Goal: Task Accomplishment & Management: Manage account settings

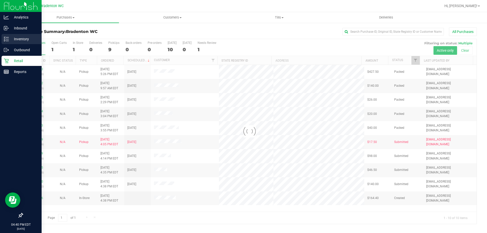
click at [24, 38] on p "Inventory" at bounding box center [24, 39] width 30 height 6
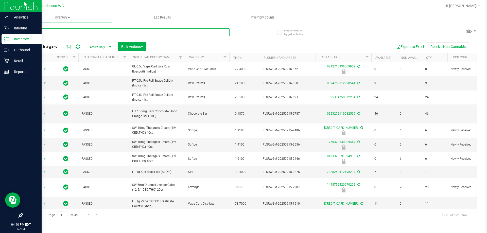
click at [210, 32] on input "text" at bounding box center [125, 32] width 207 height 8
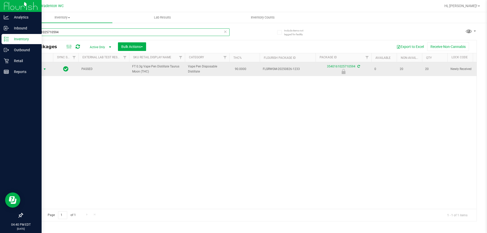
type input "3540161025710594"
click at [43, 69] on span "select" at bounding box center [45, 69] width 4 height 4
click at [39, 68] on span "Action" at bounding box center [35, 69] width 14 height 7
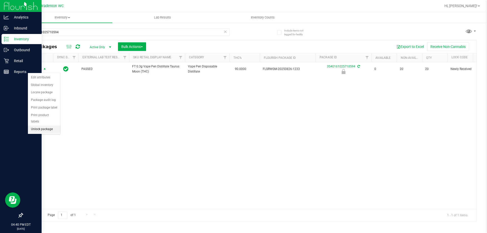
click at [41, 126] on li "Unlock package" at bounding box center [44, 130] width 32 height 8
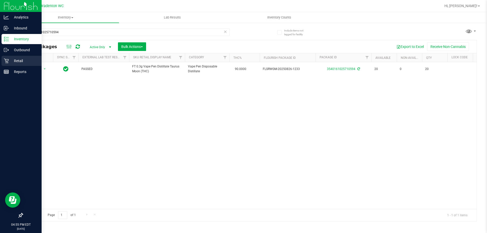
click at [21, 59] on p "Retail" at bounding box center [24, 61] width 30 height 6
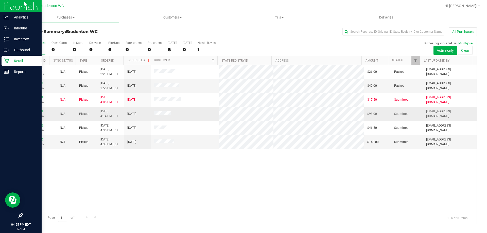
click at [39, 111] on link "11981429" at bounding box center [36, 112] width 14 height 4
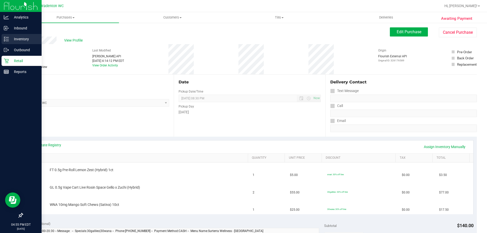
click at [21, 40] on p "Inventory" at bounding box center [24, 39] width 30 height 6
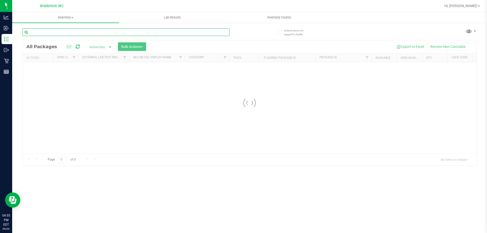
click at [96, 31] on input "text" at bounding box center [125, 32] width 207 height 8
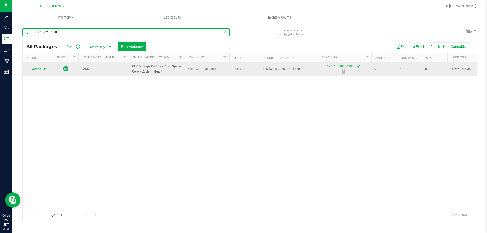
type input "1966178382809303"
click at [38, 71] on span "Action" at bounding box center [35, 69] width 14 height 7
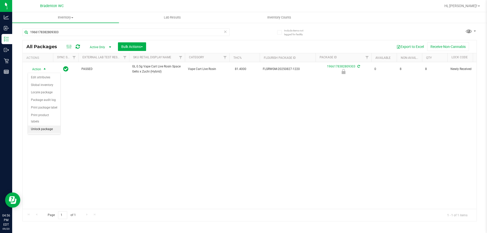
click at [40, 126] on li "Unlock package" at bounding box center [44, 130] width 32 height 8
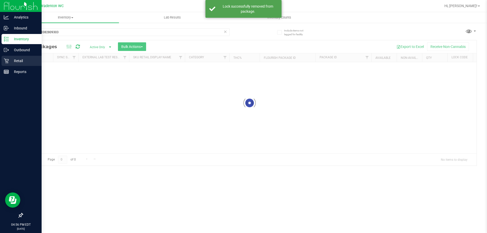
click at [4, 59] on icon at bounding box center [6, 61] width 5 height 5
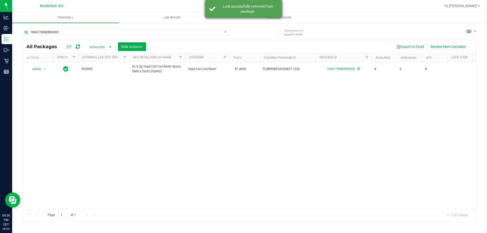
click at [259, 12] on div "Lock successfully removed from package." at bounding box center [248, 9] width 60 height 10
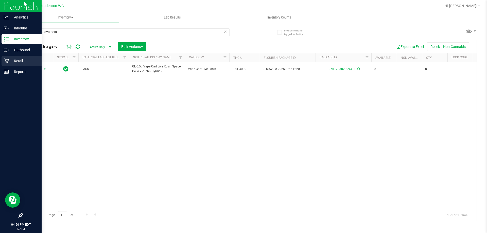
click at [5, 62] on icon at bounding box center [6, 60] width 5 height 5
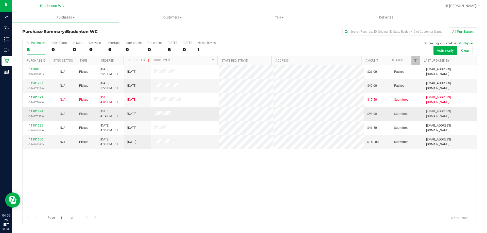
click at [39, 111] on link "11981429" at bounding box center [36, 112] width 14 height 4
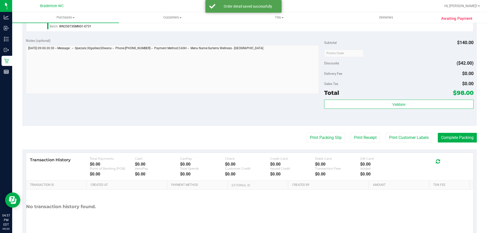
scroll to position [225, 0]
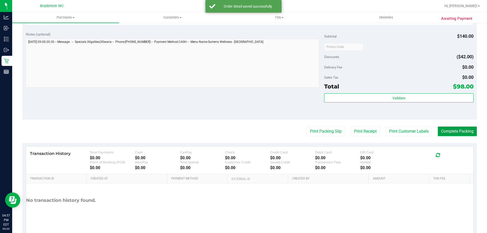
click at [444, 132] on button "Complete Packing" at bounding box center [457, 132] width 39 height 10
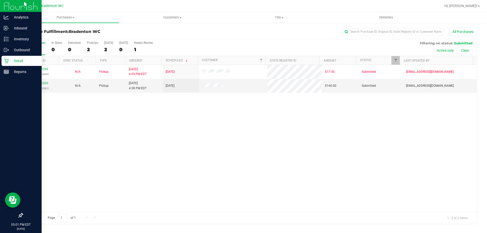
click at [3, 61] on div "Retail" at bounding box center [22, 61] width 40 height 10
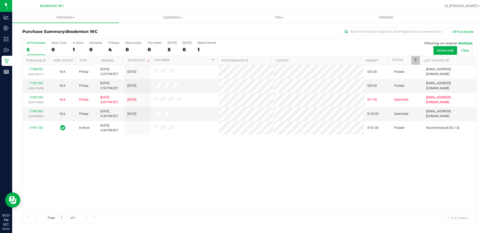
click at [215, 156] on div "11980555 (326133511) N/A Pickup [DATE] 2:29 PM EDT 9/20/2025 $26.00 Packed [EMA…" at bounding box center [250, 138] width 454 height 147
click at [37, 113] on link "11981600" at bounding box center [36, 112] width 14 height 4
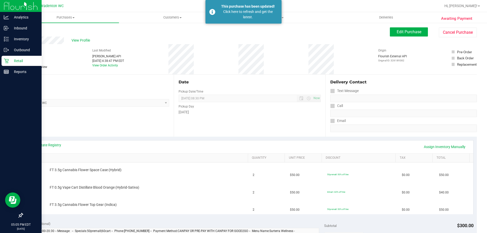
click at [2, 58] on div "Retail" at bounding box center [22, 61] width 40 height 10
click at [6, 58] on div "Retail" at bounding box center [22, 61] width 40 height 10
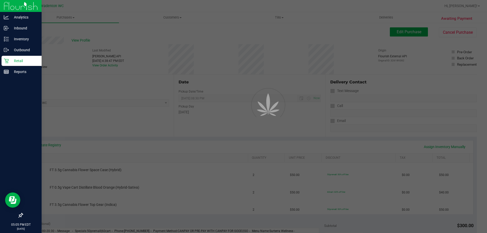
click at [10, 61] on p "Retail" at bounding box center [24, 61] width 30 height 6
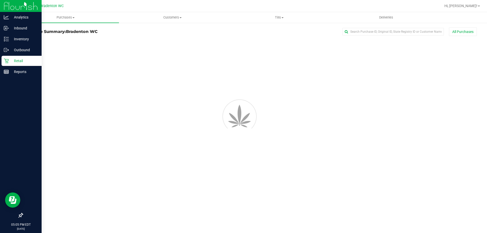
click at [9, 59] on icon at bounding box center [6, 60] width 5 height 5
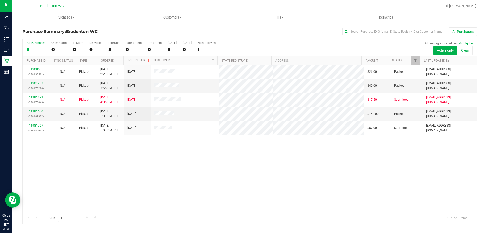
click at [89, 156] on div "11980555 (326133511) N/A Pickup [DATE] 2:29 PM EDT 9/20/2025 $26.00 Packed [EMA…" at bounding box center [250, 138] width 454 height 147
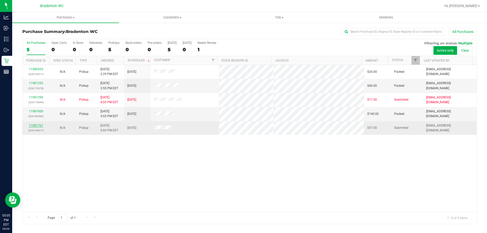
click at [36, 126] on link "11981767" at bounding box center [36, 126] width 14 height 4
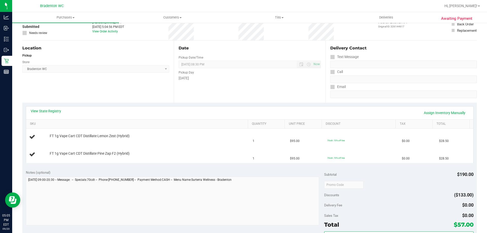
scroll to position [31, 0]
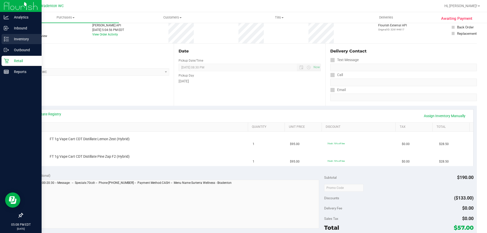
click at [5, 37] on icon at bounding box center [6, 39] width 5 height 5
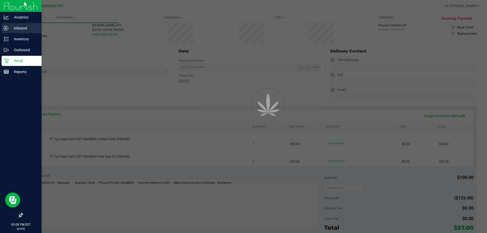
click at [22, 31] on p "Inbound" at bounding box center [24, 28] width 30 height 6
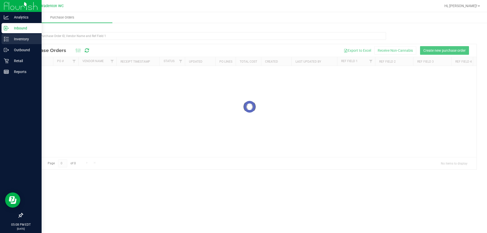
click at [22, 38] on p "Inventory" at bounding box center [24, 39] width 30 height 6
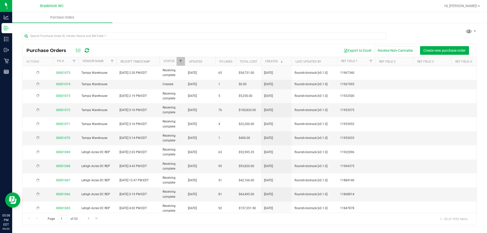
click at [135, 27] on div "Purchase Orders Export to Excel Receive Non-Cannabis Create new purchase order …" at bounding box center [249, 126] width 475 height 208
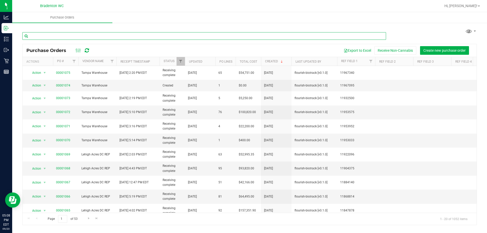
click at [143, 37] on input "text" at bounding box center [204, 36] width 364 height 8
click at [160, 36] on input "text" at bounding box center [204, 36] width 364 height 8
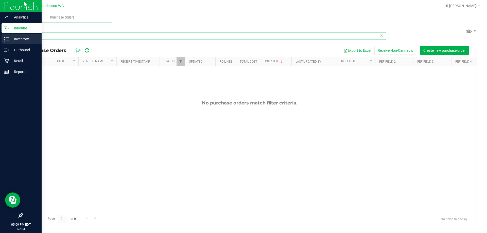
type input "t16"
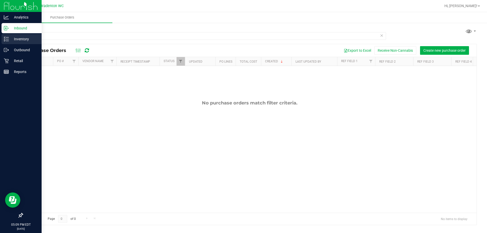
click at [5, 39] on icon at bounding box center [4, 39] width 1 height 1
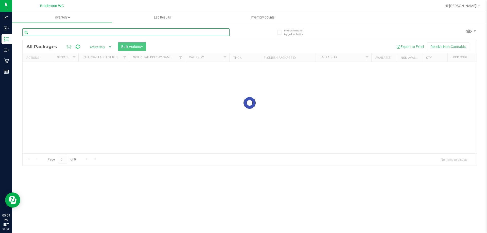
click at [87, 31] on input "text" at bounding box center [125, 32] width 207 height 8
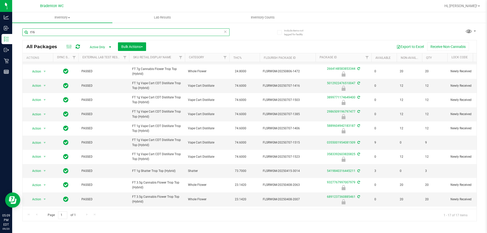
scroll to position [98, 0]
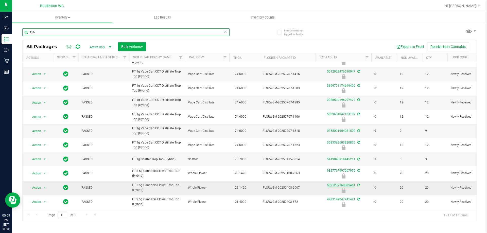
type input "t16"
click at [337, 183] on link "6891237360885461" at bounding box center [341, 185] width 28 height 4
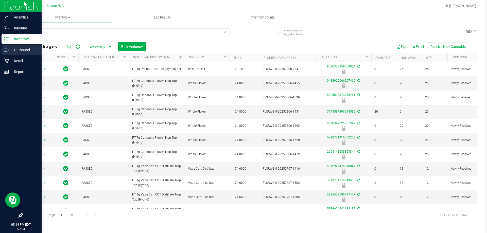
click at [4, 54] on div "Outbound" at bounding box center [22, 50] width 40 height 10
click at [7, 60] on icon at bounding box center [6, 60] width 5 height 5
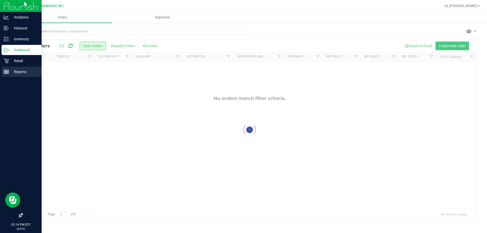
click at [17, 67] on div "Reports" at bounding box center [22, 72] width 40 height 10
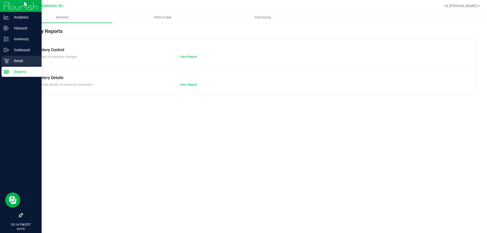
click at [20, 62] on p "Retail" at bounding box center [24, 61] width 30 height 6
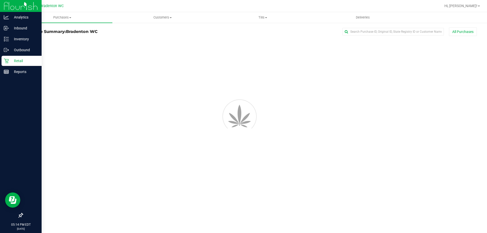
click at [21, 60] on p "Retail" at bounding box center [24, 61] width 30 height 6
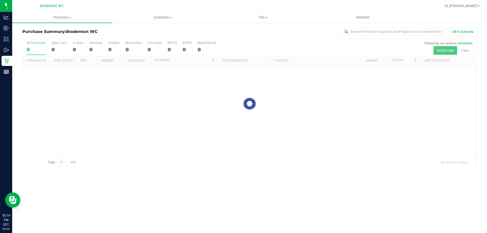
click at [307, 29] on div "All Purchases" at bounding box center [325, 31] width 303 height 9
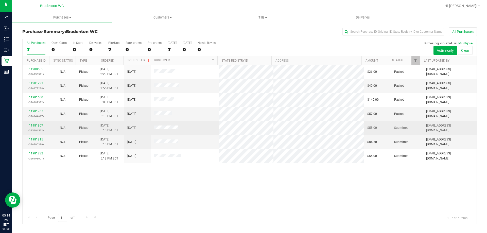
click at [35, 125] on link "11981807" at bounding box center [36, 126] width 14 height 4
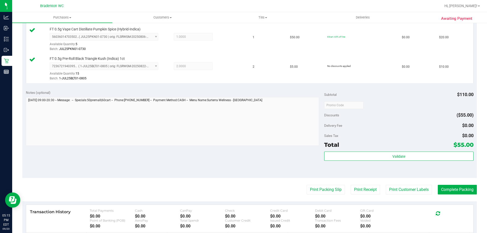
scroll to position [166, 0]
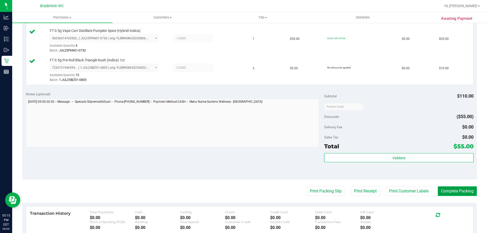
click at [457, 190] on button "Complete Packing" at bounding box center [457, 191] width 39 height 10
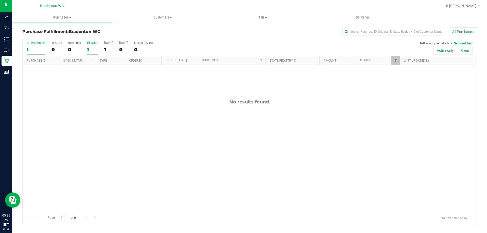
click at [87, 50] on div "1" at bounding box center [92, 50] width 11 height 6
click at [0, 0] on input "PickUps 1" at bounding box center [0, 0] width 0 height 0
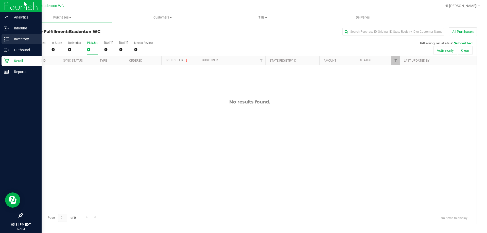
click at [19, 42] on div "Inventory" at bounding box center [22, 39] width 40 height 10
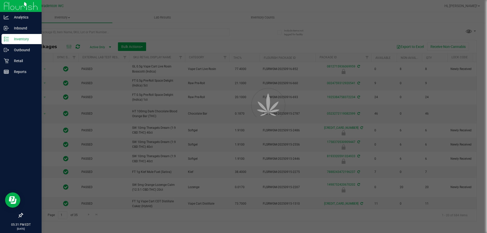
click at [54, 32] on div at bounding box center [243, 116] width 487 height 233
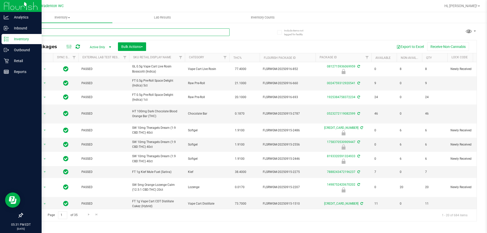
click at [52, 32] on input "text" at bounding box center [125, 32] width 207 height 8
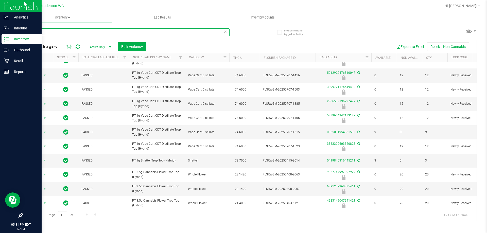
scroll to position [98, 0]
type input "t16"
drag, startPoint x: 39, startPoint y: 32, endPoint x: 18, endPoint y: 32, distance: 21.1
click at [18, 32] on div "Include items not tagged for facility t16 All Packages Active Only Active Only …" at bounding box center [249, 99] width 475 height 155
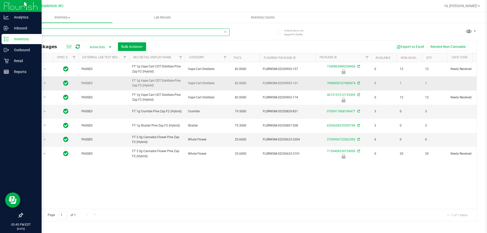
type input "pine zap"
click at [225, 30] on icon at bounding box center [225, 31] width 4 height 6
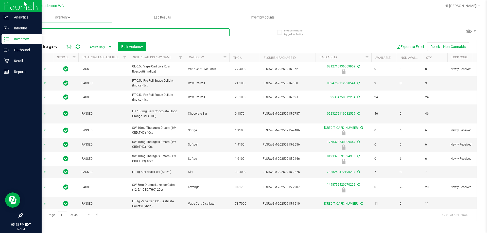
click at [69, 31] on input "text" at bounding box center [125, 32] width 207 height 8
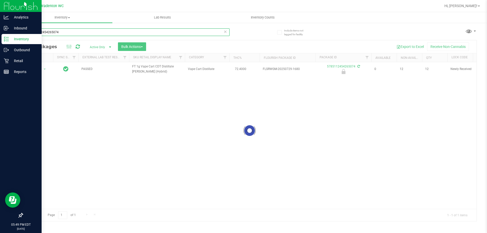
type input "5785112454265074"
click at [39, 70] on div at bounding box center [250, 130] width 454 height 181
click at [41, 67] on div at bounding box center [250, 130] width 454 height 181
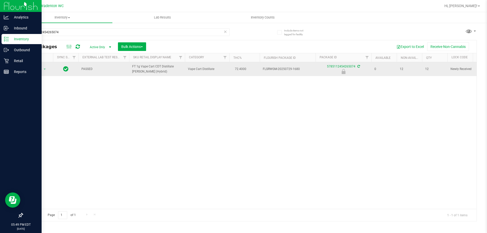
click at [39, 70] on span "Action" at bounding box center [35, 69] width 14 height 7
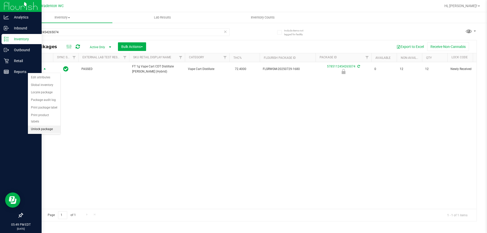
click at [48, 126] on li "Unlock package" at bounding box center [44, 130] width 32 height 8
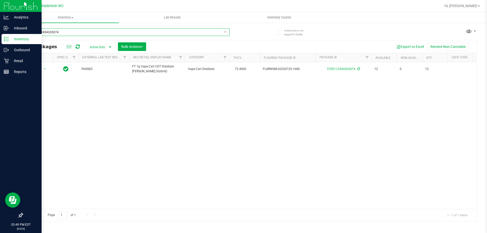
click at [220, 33] on input "5785112454265074" at bounding box center [125, 32] width 207 height 8
click at [226, 31] on icon at bounding box center [225, 31] width 4 height 6
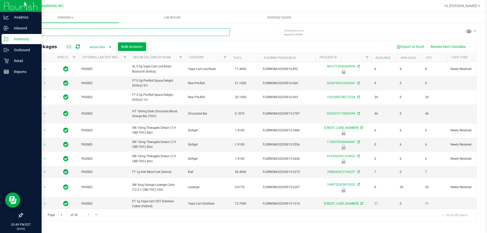
click at [167, 31] on input "text" at bounding box center [125, 32] width 207 height 8
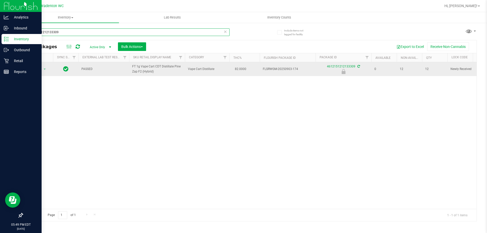
type input "4612151212133309"
click at [41, 67] on span "Action" at bounding box center [35, 69] width 14 height 7
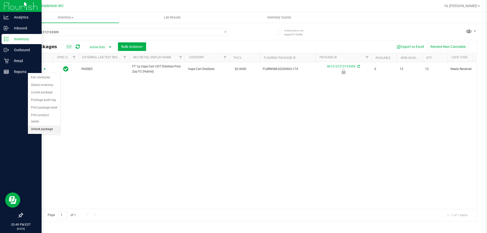
click at [50, 126] on li "Unlock package" at bounding box center [44, 130] width 32 height 8
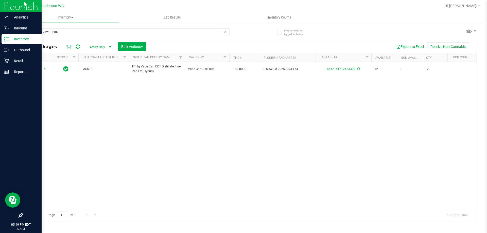
click at [42, 61] on th "Actions" at bounding box center [38, 57] width 30 height 9
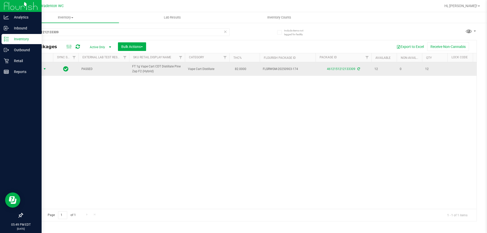
click at [43, 69] on span "select" at bounding box center [45, 69] width 4 height 4
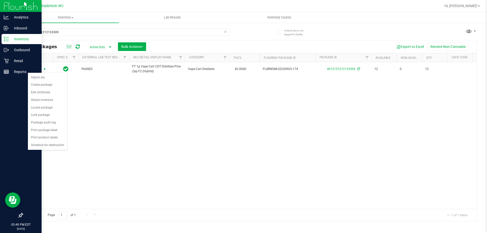
click at [121, 164] on div "Action Action Adjust qty Create package Edit attributes Global inventory Locate…" at bounding box center [250, 135] width 454 height 147
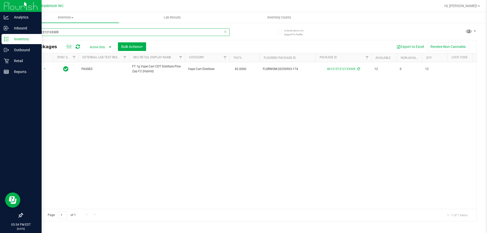
click at [75, 35] on input "4612151212133309" at bounding box center [125, 32] width 207 height 8
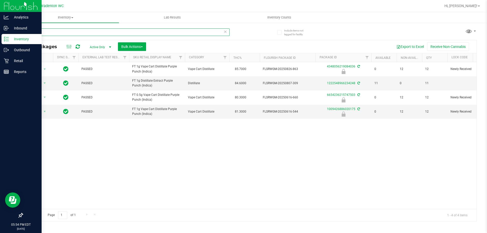
type input "ppu"
click at [229, 31] on input "ppu" at bounding box center [125, 32] width 207 height 8
click at [227, 32] on icon at bounding box center [225, 31] width 4 height 6
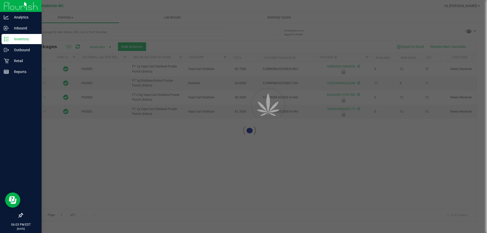
click at [225, 31] on div at bounding box center [243, 116] width 487 height 233
click at [212, 32] on input "text" at bounding box center [125, 32] width 207 height 8
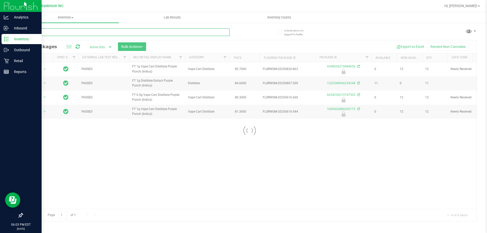
click at [198, 33] on input "text" at bounding box center [125, 32] width 207 height 8
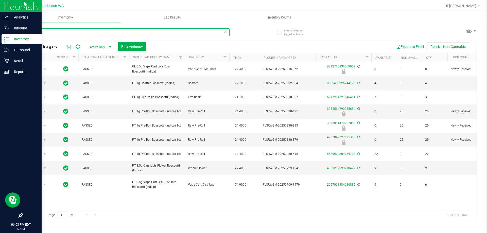
type input "bct"
click at [225, 32] on icon at bounding box center [225, 31] width 4 height 6
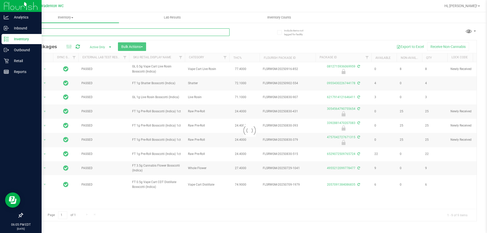
click at [224, 32] on input "text" at bounding box center [125, 32] width 207 height 8
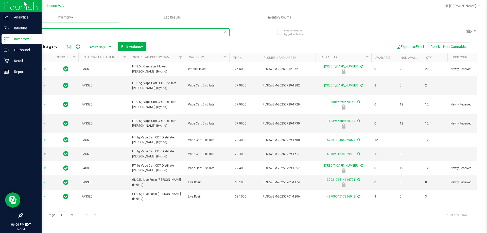
click at [227, 32] on input "ddf" at bounding box center [125, 32] width 207 height 8
type input "ddf"
click at [225, 33] on icon at bounding box center [225, 31] width 4 height 6
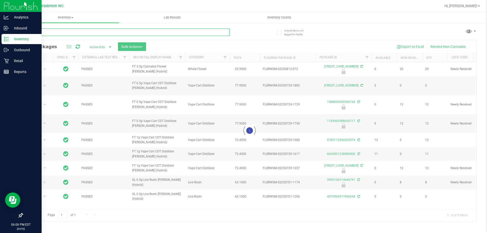
click at [178, 30] on input "text" at bounding box center [125, 32] width 207 height 8
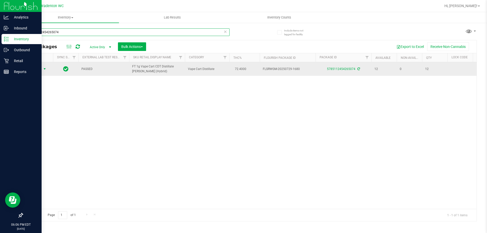
type input "5785112454265074"
click at [43, 69] on span "select" at bounding box center [45, 69] width 4 height 4
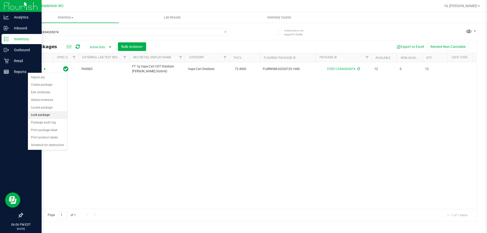
click at [43, 116] on li "Lock package" at bounding box center [47, 115] width 39 height 8
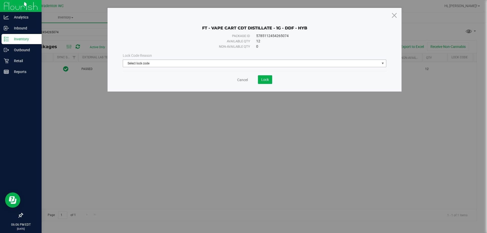
click at [381, 63] on span "select" at bounding box center [383, 63] width 4 height 4
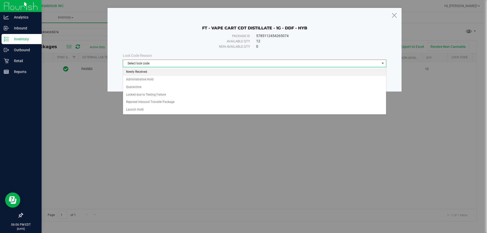
click at [148, 68] on li "Newly Received" at bounding box center [254, 72] width 263 height 8
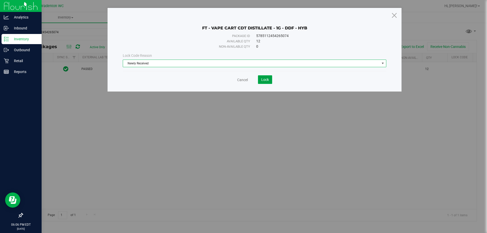
click at [272, 81] on button "Lock" at bounding box center [265, 79] width 14 height 9
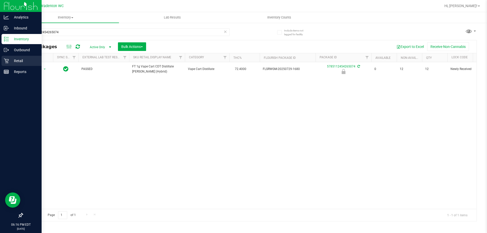
click at [2, 58] on div "Retail" at bounding box center [22, 61] width 40 height 10
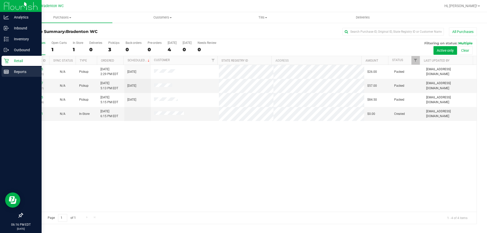
click at [14, 72] on p "Reports" at bounding box center [24, 72] width 30 height 6
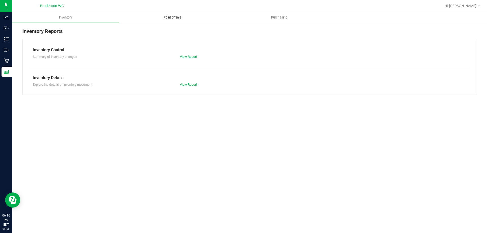
click at [163, 19] on span "Point of Sale" at bounding box center [172, 17] width 31 height 5
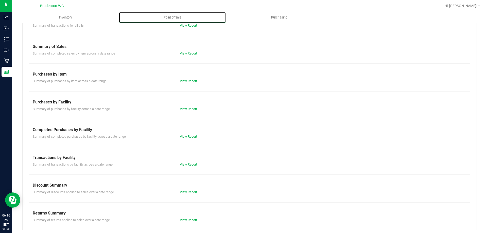
scroll to position [33, 0]
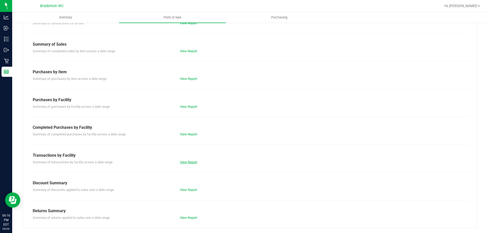
click at [193, 163] on link "View Report" at bounding box center [188, 162] width 17 height 4
